Goal: Task Accomplishment & Management: Use online tool/utility

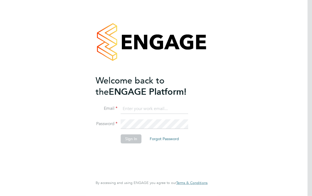
type input "[PERSON_NAME][EMAIL_ADDRESS][PERSON_NAME][DOMAIN_NAME]"
click at [126, 138] on button "Sign In" at bounding box center [131, 138] width 21 height 9
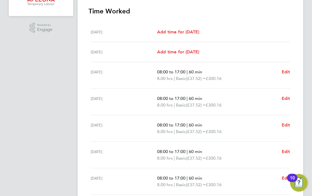
scroll to position [203, 0]
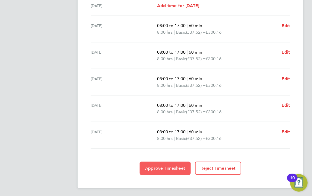
click at [161, 169] on span "Approve Timesheet" at bounding box center [165, 167] width 40 height 5
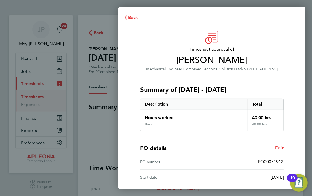
scroll to position [66, 0]
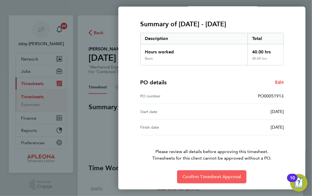
click at [220, 178] on span "Confirm Timesheet Approval" at bounding box center [212, 176] width 59 height 5
